Goal: Task Accomplishment & Management: Use online tool/utility

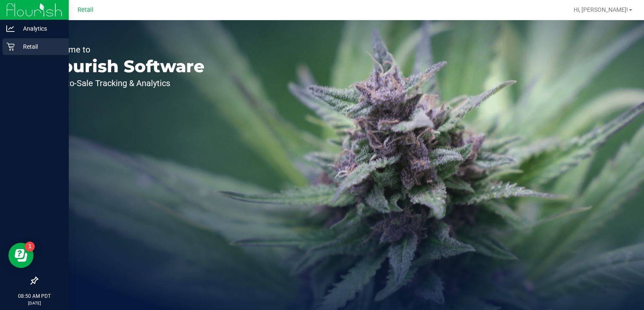
click at [12, 53] on div "Retail" at bounding box center [36, 46] width 66 height 17
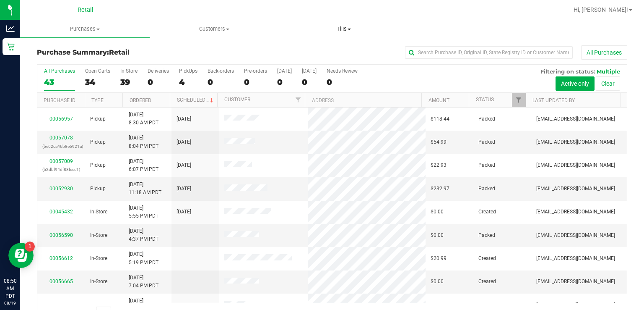
click at [348, 29] on span at bounding box center [349, 30] width 3 height 2
click at [304, 50] on span "Manage tills" at bounding box center [307, 50] width 57 height 7
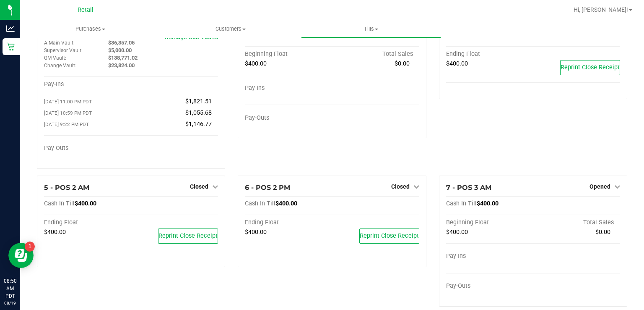
scroll to position [42, 0]
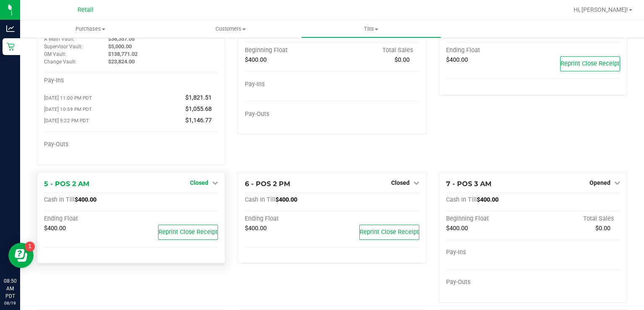
click at [212, 185] on icon at bounding box center [215, 183] width 6 height 6
click at [193, 203] on link "Open Till" at bounding box center [199, 199] width 22 height 7
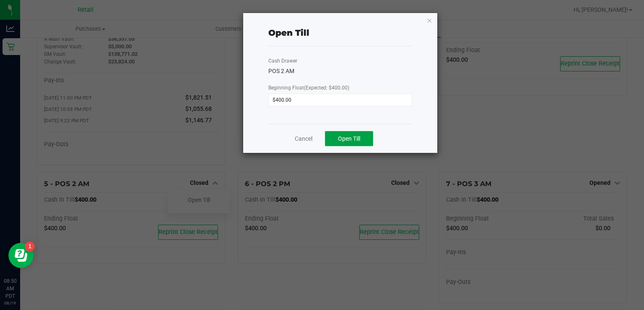
click at [349, 138] on span "Open Till" at bounding box center [349, 138] width 22 height 7
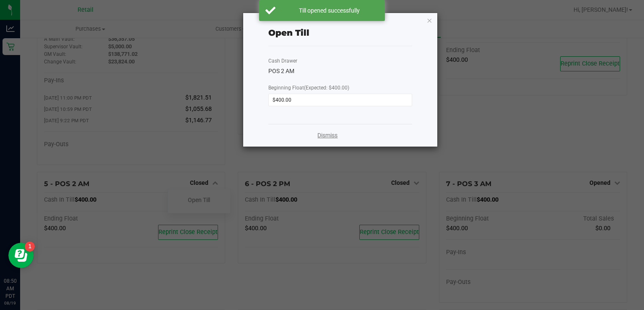
click at [324, 135] on link "Dismiss" at bounding box center [328, 135] width 20 height 9
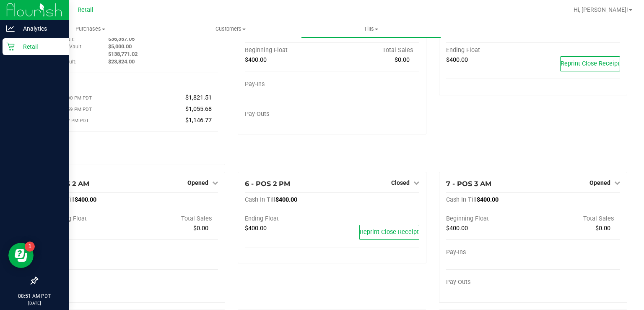
click at [5, 45] on div "Retail" at bounding box center [36, 46] width 66 height 17
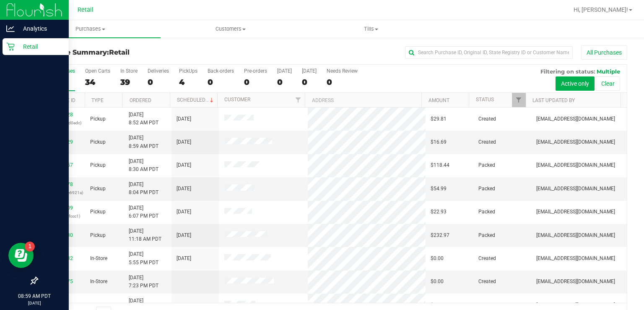
click at [12, 54] on div "Retail" at bounding box center [36, 46] width 66 height 17
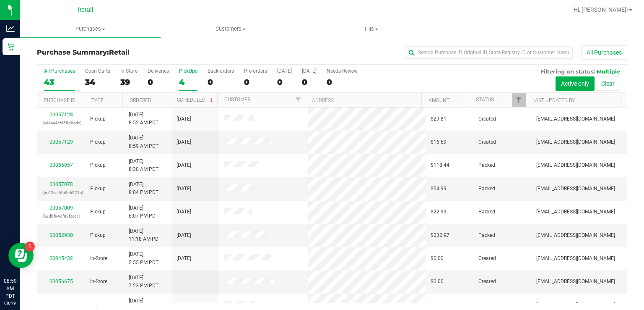
click at [190, 75] on label "PickUps 4" at bounding box center [188, 79] width 18 height 23
click at [0, 0] on input "PickUps 4" at bounding box center [0, 0] width 0 height 0
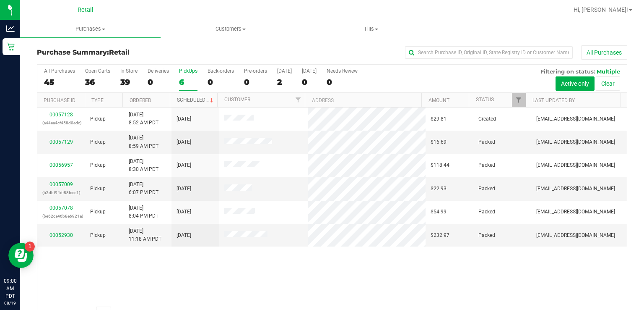
click at [210, 99] on span at bounding box center [211, 100] width 7 height 7
